Goal: Task Accomplishment & Management: Manage account settings

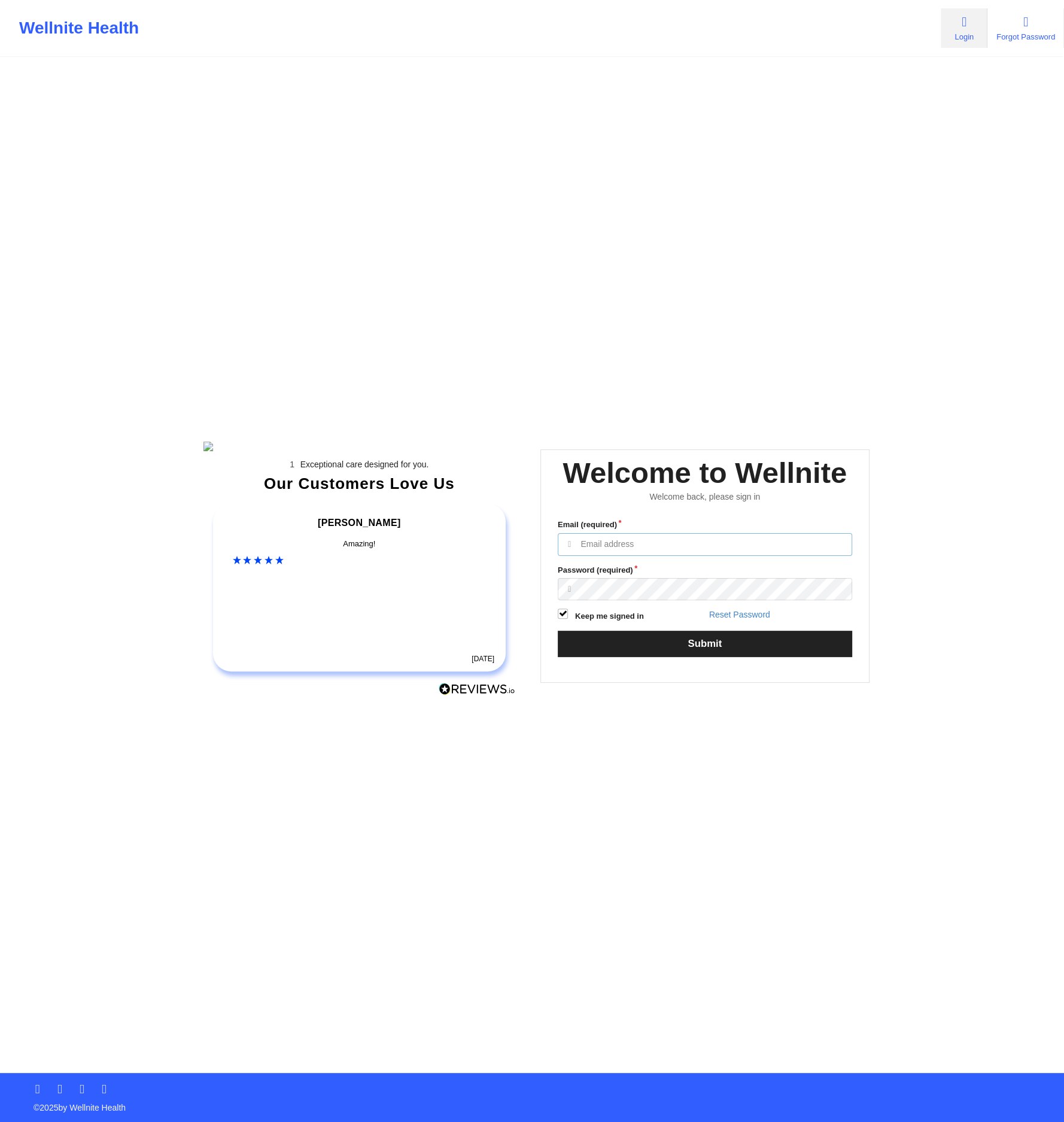
click at [646, 556] on input "Email (required)" at bounding box center [705, 545] width 295 height 23
type input "[EMAIL_ADDRESS][DOMAIN_NAME]"
click at [558, 631] on button "Submit" at bounding box center [705, 644] width 295 height 26
click at [600, 656] on button "Submit" at bounding box center [705, 644] width 295 height 26
click at [714, 656] on button "Submit" at bounding box center [705, 644] width 295 height 26
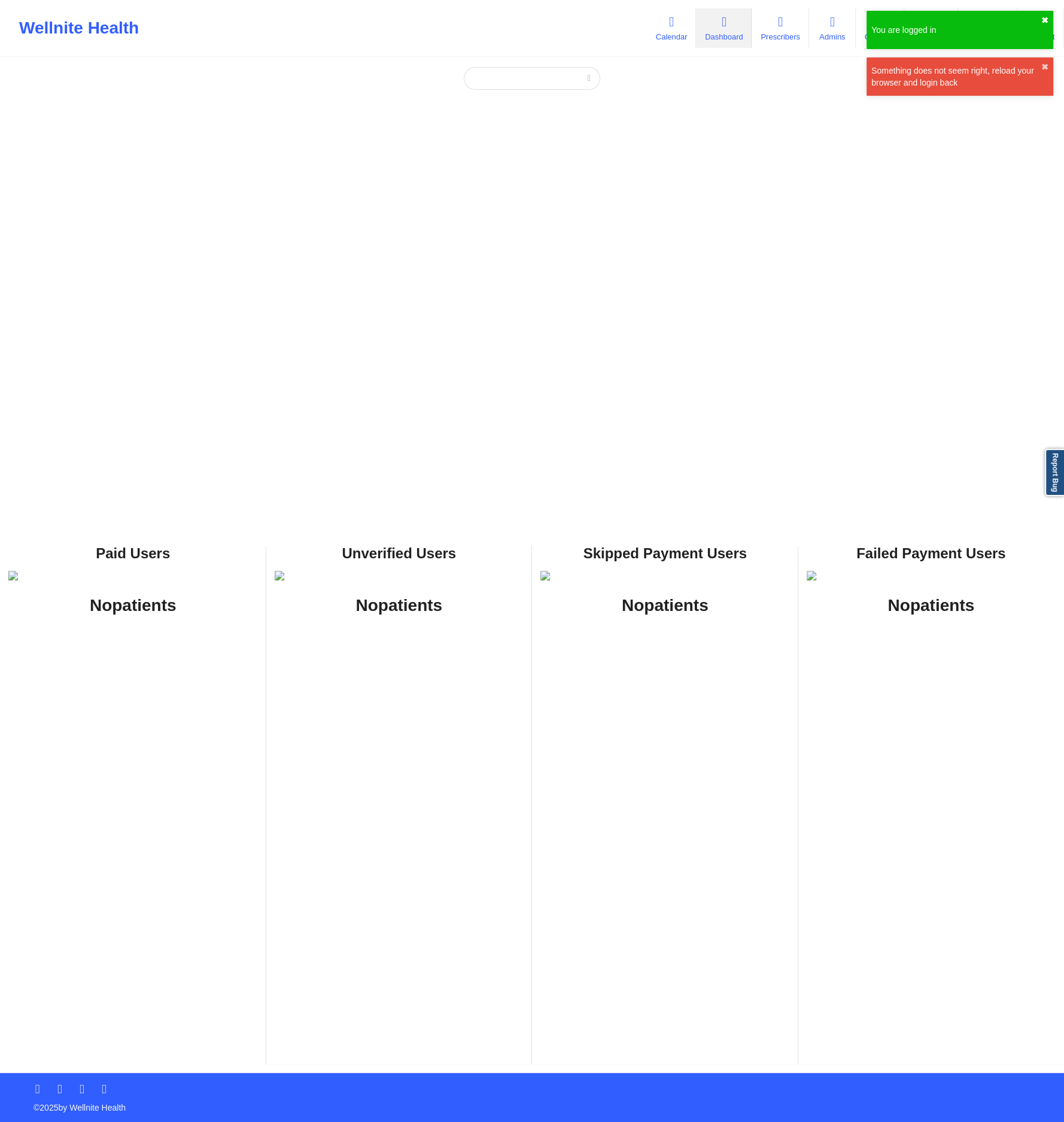
click at [1046, 20] on button "✖︎" at bounding box center [1045, 20] width 8 height 10
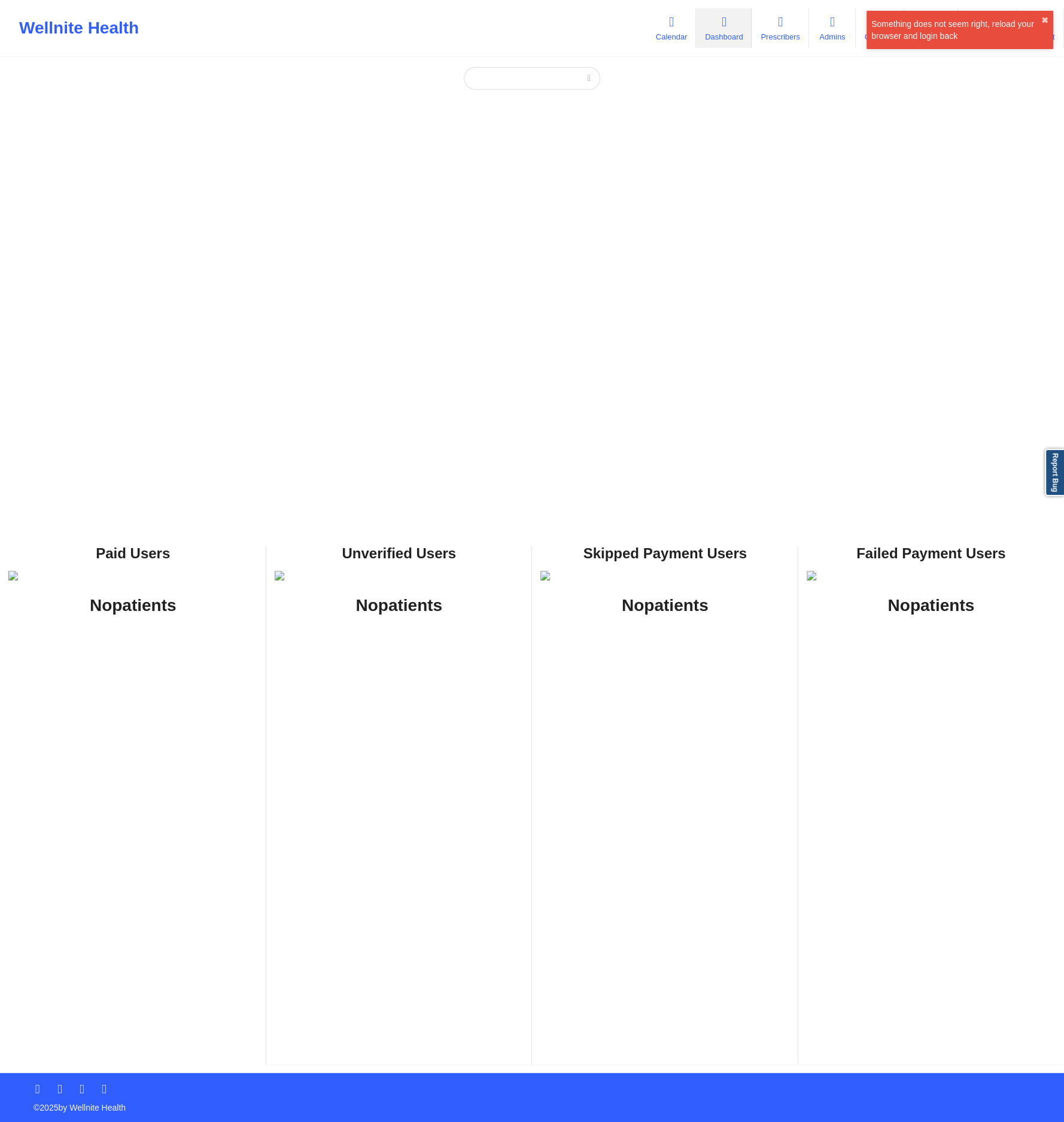
click at [1045, 61] on div "You are logged in ✖︎ Something does not seem right, reload your browser and log…" at bounding box center [532, 561] width 1064 height 1122
